Goal: Task Accomplishment & Management: Use online tool/utility

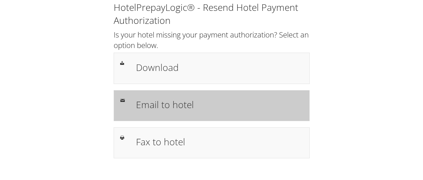
click at [164, 101] on h1 "Email to hotel" at bounding box center [219, 105] width 167 height 14
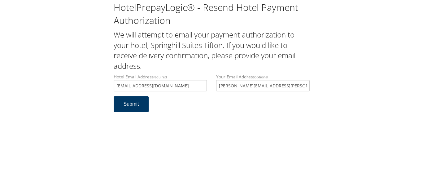
type input "[EMAIL_ADDRESS][DOMAIN_NAME]"
click at [133, 106] on button "Submit" at bounding box center [131, 104] width 35 height 16
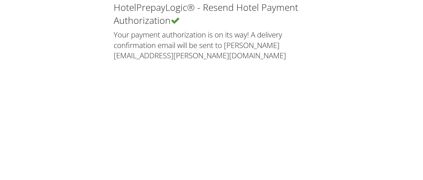
click at [262, 81] on div "HotelPrepayLogic® - Resend Hotel Payment Authorization Your payment authorizati…" at bounding box center [211, 90] width 423 height 180
